Goal: Task Accomplishment & Management: Manage account settings

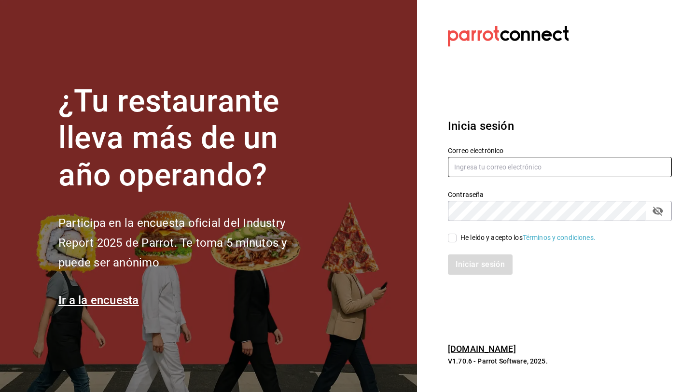
click at [499, 162] on input "text" at bounding box center [560, 167] width 224 height 20
type input "[PERSON_NAME][EMAIL_ADDRESS][DOMAIN_NAME]"
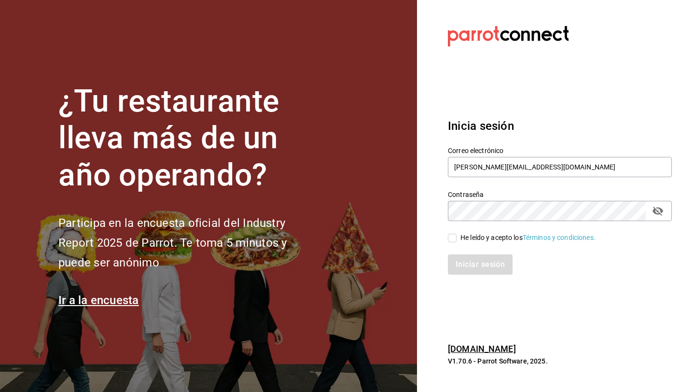
click at [452, 240] on input "He leído y acepto los Términos y condiciones." at bounding box center [452, 238] width 9 height 9
checkbox input "true"
click at [476, 267] on button "Iniciar sesión" at bounding box center [481, 264] width 66 height 20
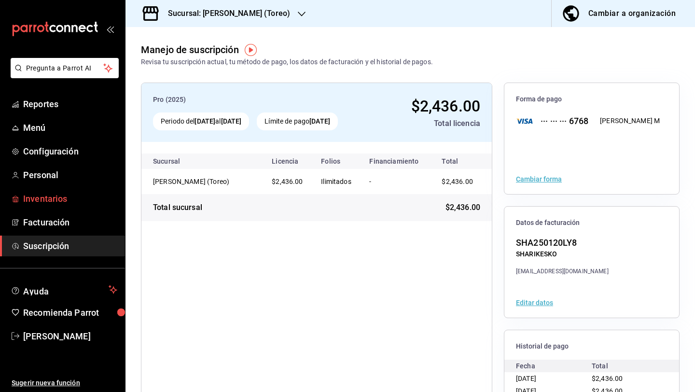
click at [62, 195] on span "Inventarios" at bounding box center [70, 198] width 94 height 13
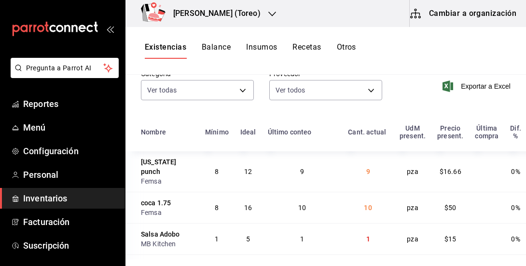
click at [463, 12] on button "Cambiar a organización" at bounding box center [464, 13] width 109 height 27
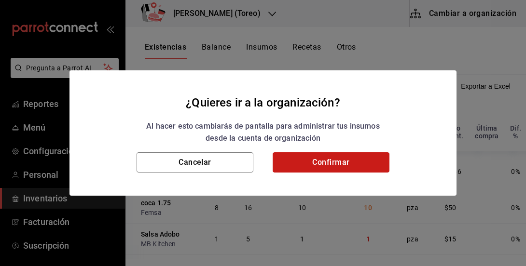
click at [327, 161] on button "Confirmar" at bounding box center [331, 163] width 117 height 20
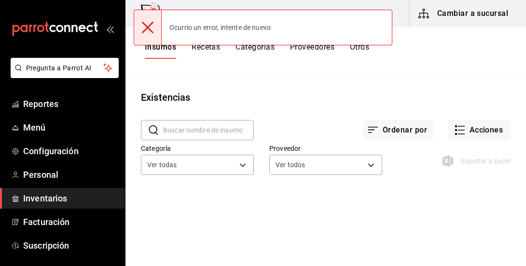
click at [365, 52] on button "Otros" at bounding box center [359, 50] width 19 height 16
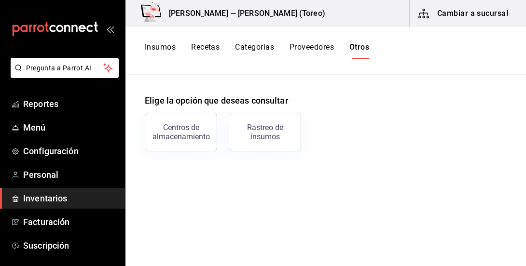
click at [309, 49] on button "Proveedores" at bounding box center [312, 50] width 44 height 16
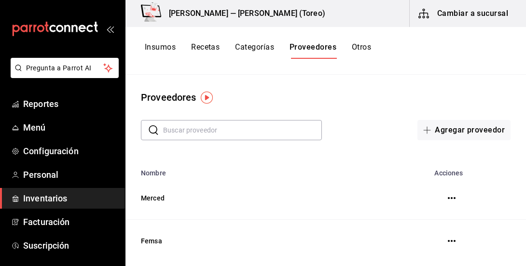
click at [162, 51] on button "Insumos" at bounding box center [160, 50] width 31 height 16
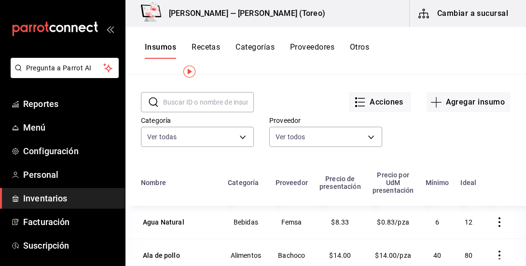
scroll to position [28, 0]
click at [379, 103] on button "Acciones" at bounding box center [380, 102] width 62 height 20
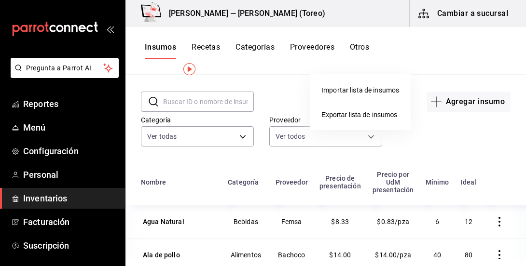
click at [438, 50] on div at bounding box center [263, 133] width 526 height 266
click at [216, 49] on button "Recetas" at bounding box center [206, 50] width 28 height 16
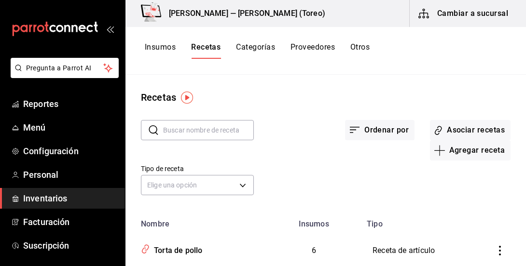
click at [251, 49] on button "Categorías" at bounding box center [255, 50] width 39 height 16
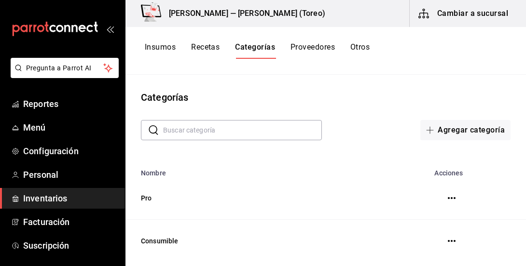
click at [306, 47] on button "Proveedores" at bounding box center [313, 50] width 44 height 16
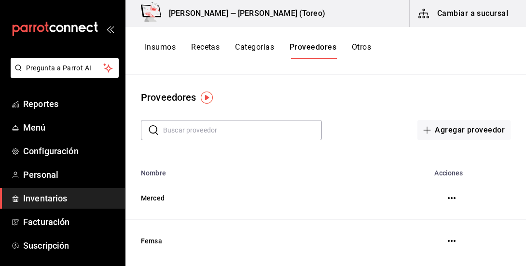
click at [361, 52] on button "Otros" at bounding box center [361, 50] width 19 height 16
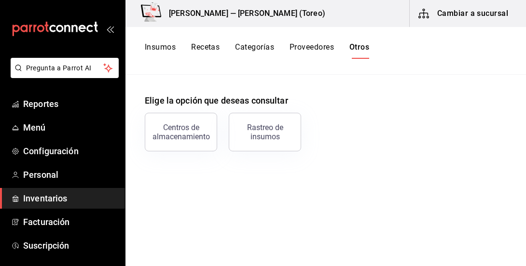
drag, startPoint x: 223, startPoint y: 2, endPoint x: 334, endPoint y: -6, distance: 111.3
click at [334, 0] on html "Pregunta a Parrot AI Reportes Menú Configuración Personal Inventarios Facturaci…" at bounding box center [263, 130] width 526 height 260
drag, startPoint x: 349, startPoint y: 12, endPoint x: 400, endPoint y: 10, distance: 50.7
click at [400, 10] on div "Pollos Elías — Pollos Elías (Toreo) Cambiar a sucursal" at bounding box center [325, 13] width 401 height 27
click at [42, 104] on span "Reportes" at bounding box center [70, 103] width 94 height 13
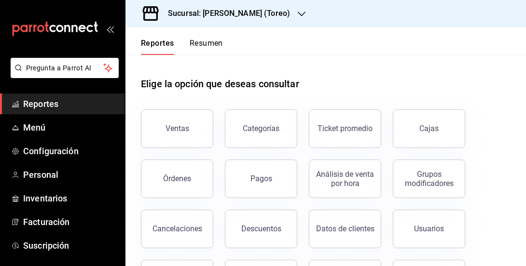
scroll to position [48, 0]
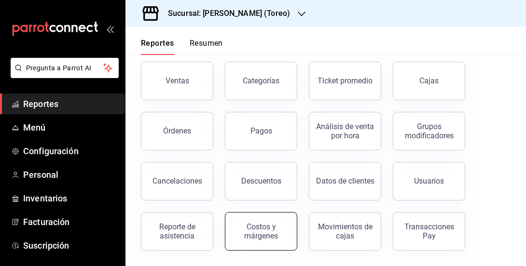
click at [278, 232] on div "Costos y márgenes" at bounding box center [261, 232] width 60 height 18
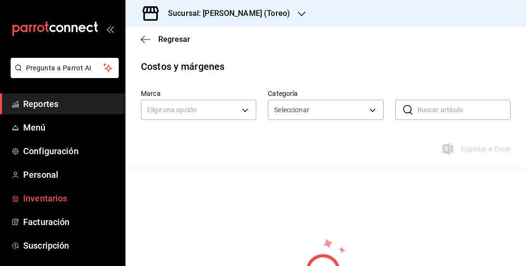
click at [44, 193] on span "Inventarios" at bounding box center [70, 198] width 94 height 13
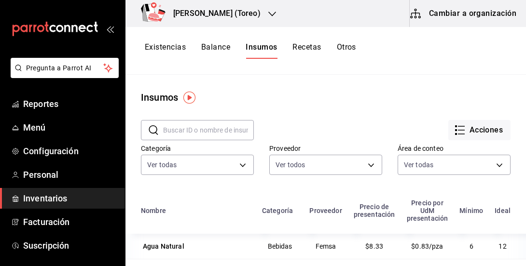
click at [456, 14] on button "Cambiar a organización" at bounding box center [464, 13] width 109 height 27
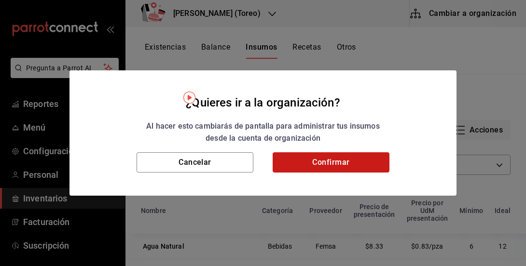
click at [347, 158] on button "Confirmar" at bounding box center [331, 163] width 117 height 20
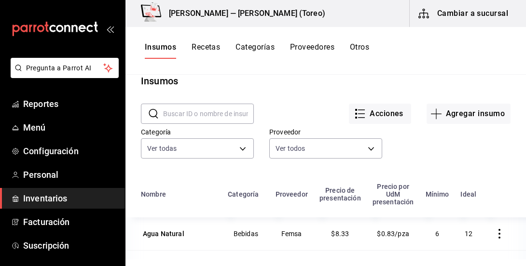
scroll to position [7, 0]
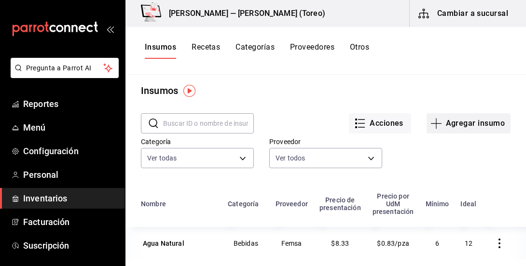
click at [486, 118] on button "Agregar insumo" at bounding box center [469, 123] width 84 height 20
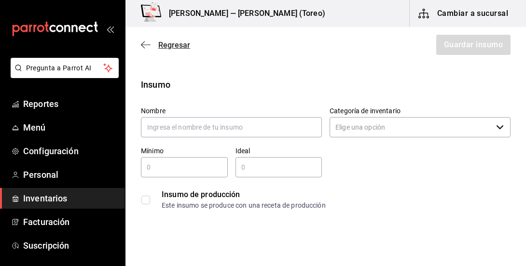
click at [142, 42] on icon "button" at bounding box center [146, 45] width 10 height 9
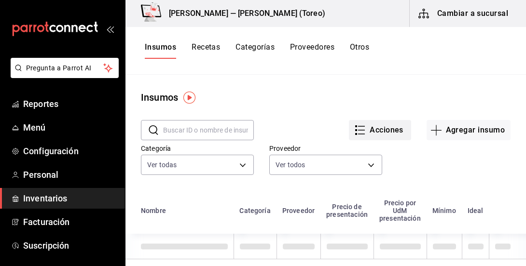
click at [392, 139] on button "Acciones" at bounding box center [380, 130] width 62 height 20
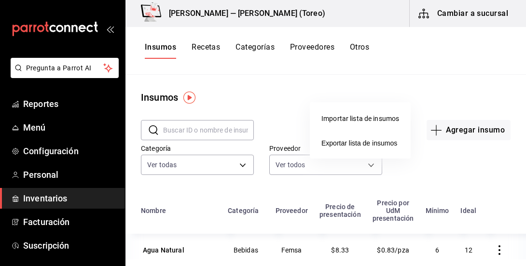
click at [452, 83] on div at bounding box center [263, 133] width 526 height 266
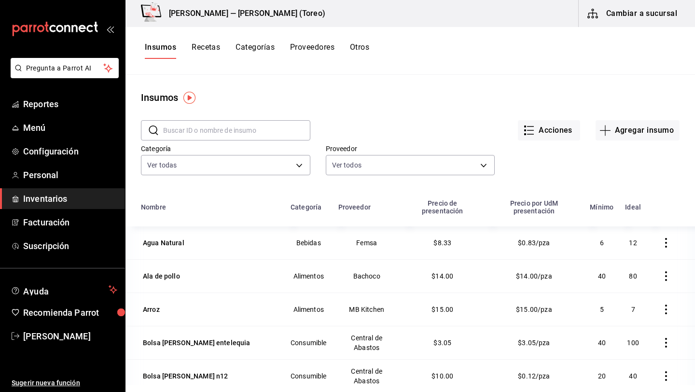
scroll to position [12, 0]
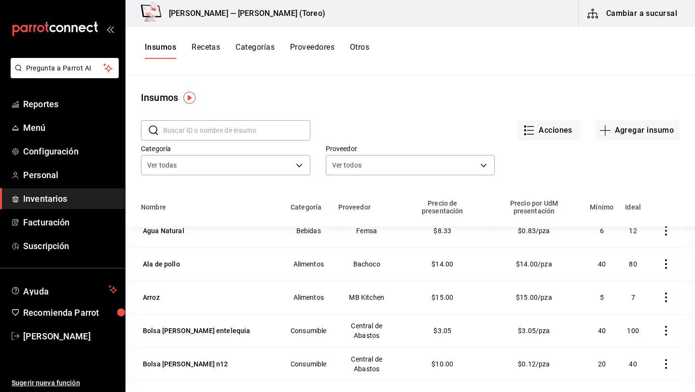
click at [59, 199] on span "Inventarios" at bounding box center [70, 198] width 94 height 13
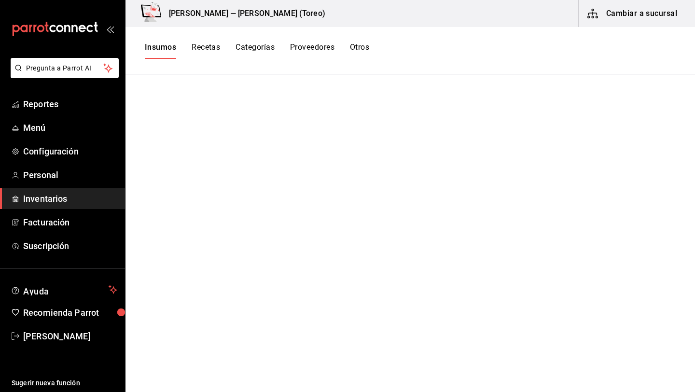
click at [52, 200] on span "Inventarios" at bounding box center [70, 198] width 94 height 13
click at [364, 47] on button "Otros" at bounding box center [359, 50] width 19 height 16
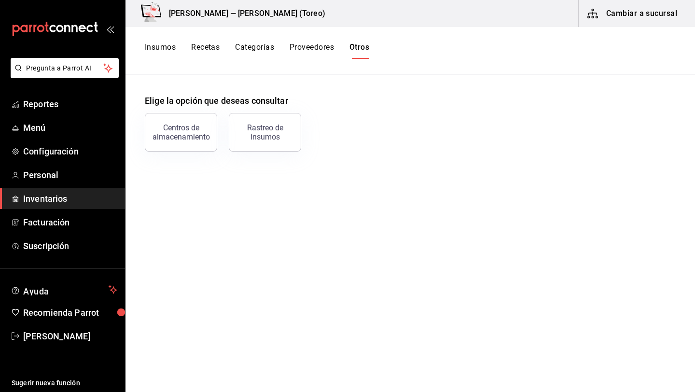
click at [324, 50] on button "Proveedores" at bounding box center [312, 50] width 44 height 16
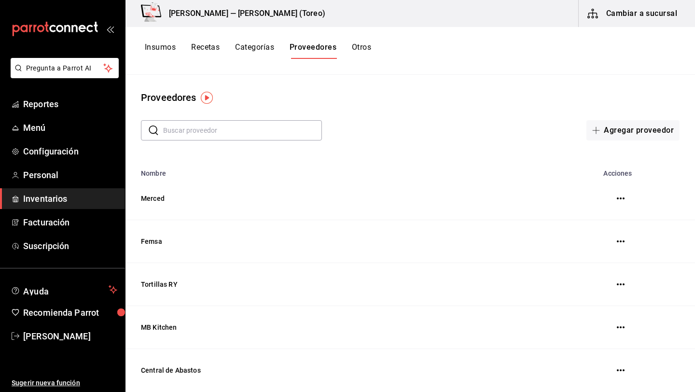
click at [159, 44] on button "Insumos" at bounding box center [160, 50] width 31 height 16
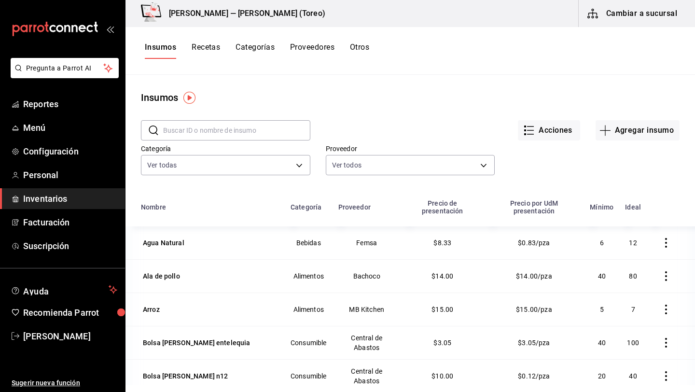
click at [200, 47] on button "Recetas" at bounding box center [206, 50] width 28 height 16
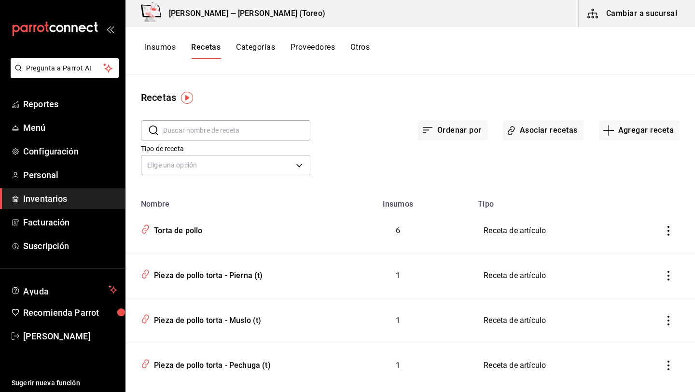
click at [268, 45] on button "Categorías" at bounding box center [255, 50] width 39 height 16
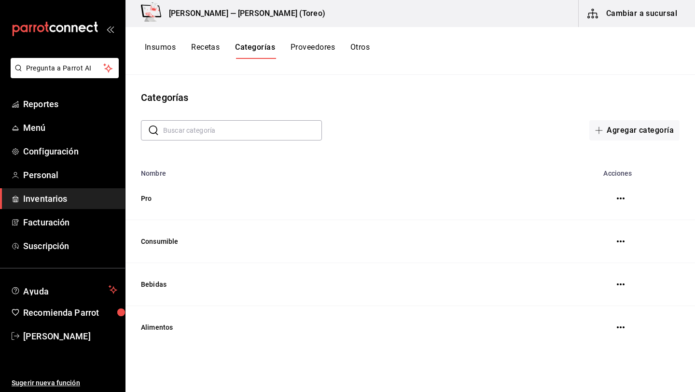
click at [156, 49] on button "Insumos" at bounding box center [160, 50] width 31 height 16
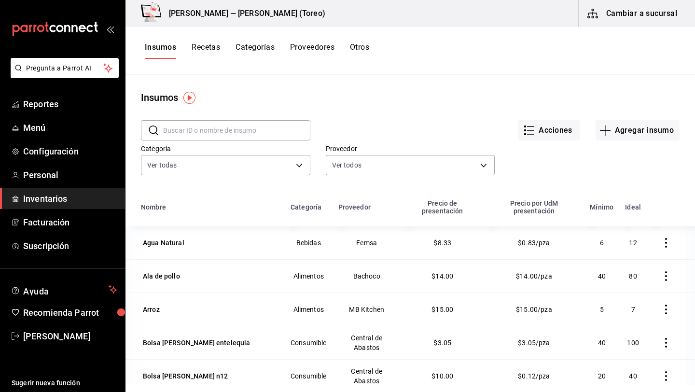
click at [68, 202] on span "Inventarios" at bounding box center [70, 198] width 94 height 13
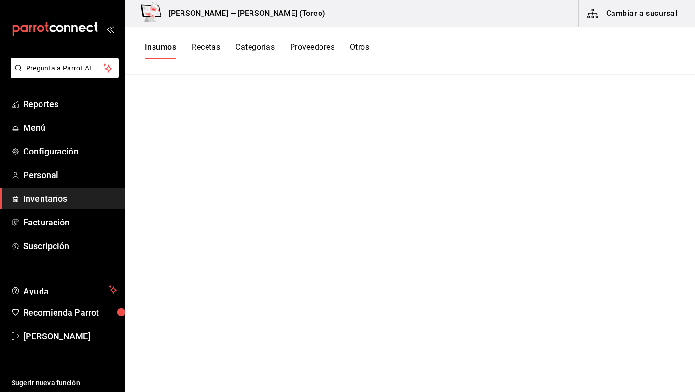
click at [68, 202] on span "Inventarios" at bounding box center [70, 198] width 94 height 13
click at [76, 194] on span "Inventarios" at bounding box center [70, 198] width 94 height 13
click at [366, 46] on button "Otros" at bounding box center [359, 50] width 19 height 16
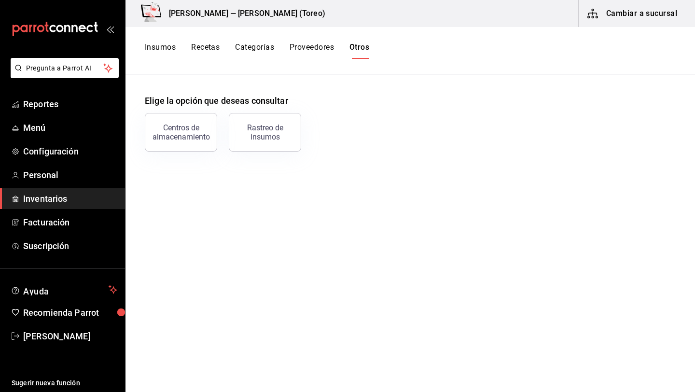
click at [168, 48] on button "Insumos" at bounding box center [160, 50] width 31 height 16
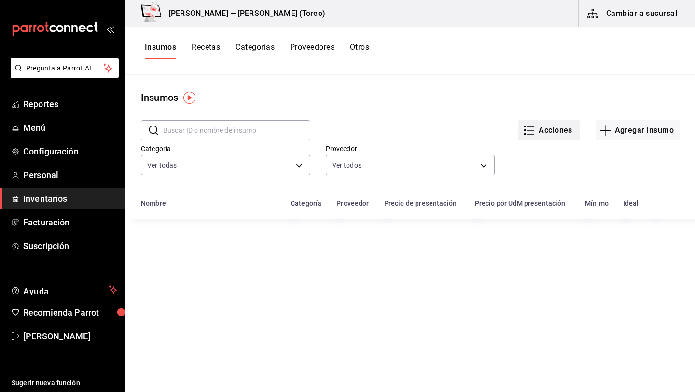
click at [539, 130] on button "Acciones" at bounding box center [549, 130] width 62 height 20
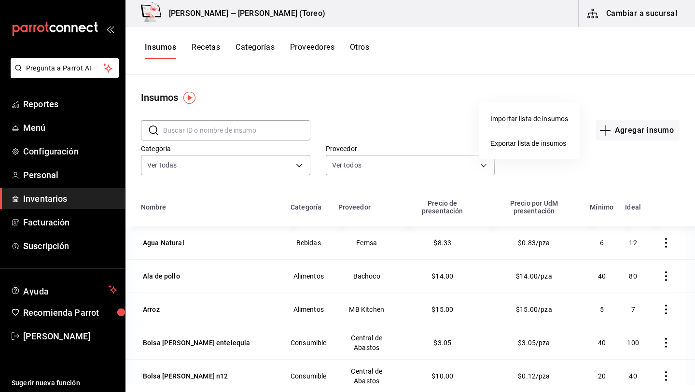
click at [639, 133] on div at bounding box center [347, 196] width 695 height 392
click at [565, 121] on button "Acciones" at bounding box center [549, 130] width 62 height 20
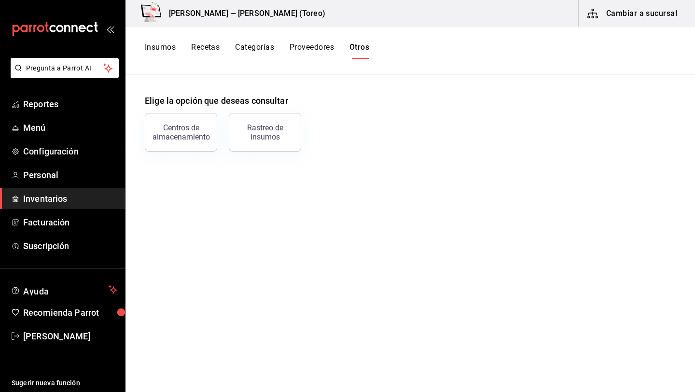
click at [343, 10] on div "Pollos Elías — Pollos Elías (Toreo) Cambiar a sucursal" at bounding box center [410, 13] width 570 height 27
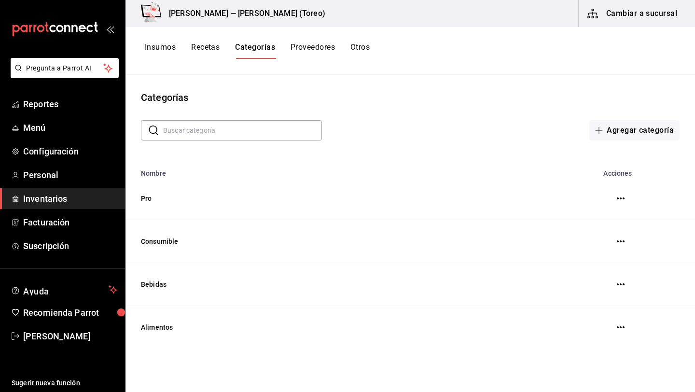
click at [55, 204] on span "Inventarios" at bounding box center [70, 198] width 94 height 13
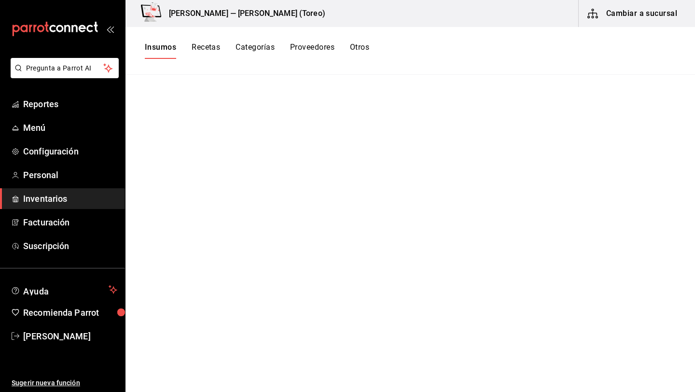
click at [109, 28] on icon "open_drawer_menu" at bounding box center [110, 29] width 8 height 8
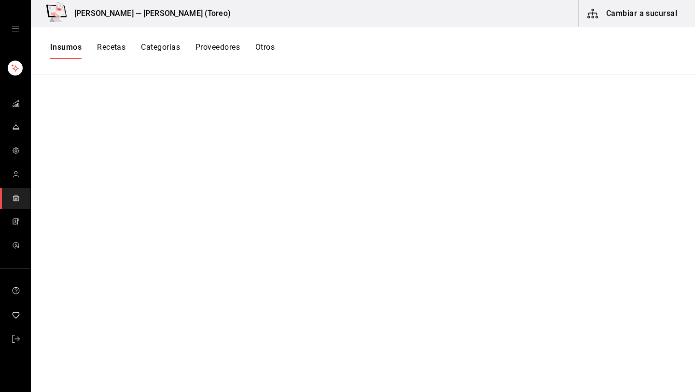
click at [164, 11] on h3 "Pollos Elías — Pollos Elías (Toreo)" at bounding box center [149, 14] width 164 height 12
click at [620, 5] on button "Cambiar a sucursal" at bounding box center [633, 13] width 109 height 27
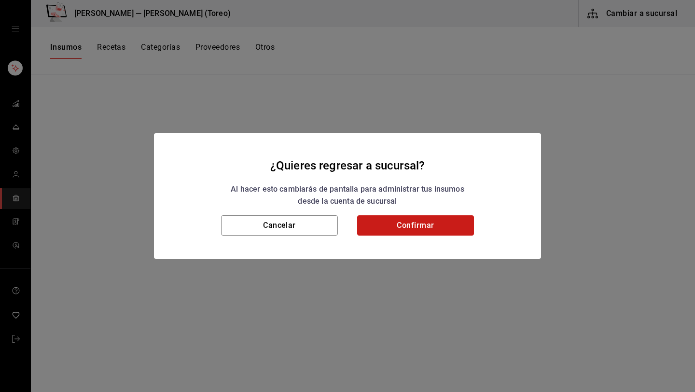
click at [437, 229] on button "Confirmar" at bounding box center [415, 225] width 117 height 20
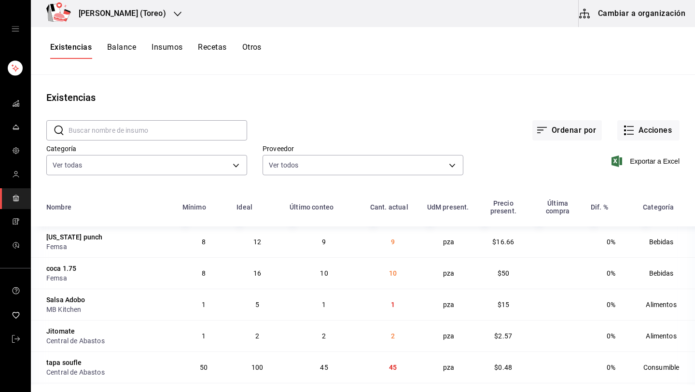
click at [174, 11] on icon "button" at bounding box center [178, 14] width 8 height 8
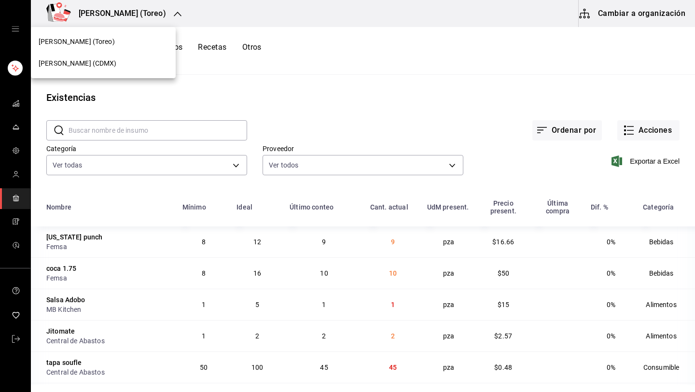
click at [106, 59] on div "Pollos Elías (CDMX)" at bounding box center [103, 63] width 129 height 10
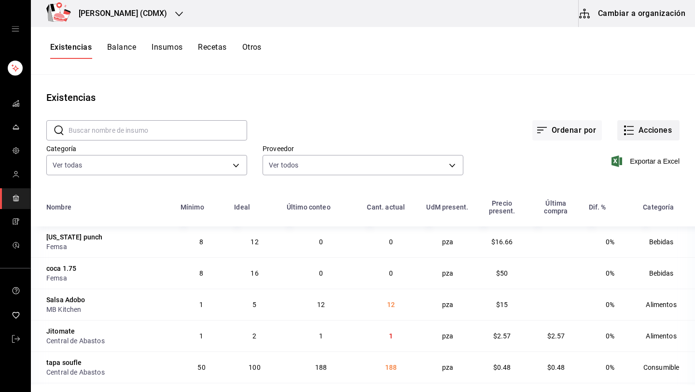
click at [636, 133] on button "Acciones" at bounding box center [648, 130] width 62 height 20
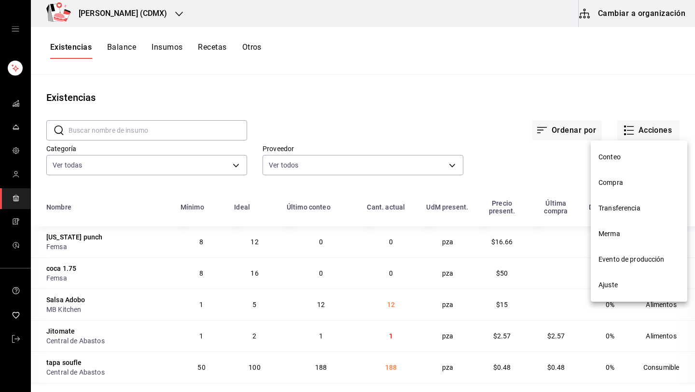
click at [602, 287] on span "Ajuste" at bounding box center [638, 285] width 81 height 10
